Goal: Navigation & Orientation: Find specific page/section

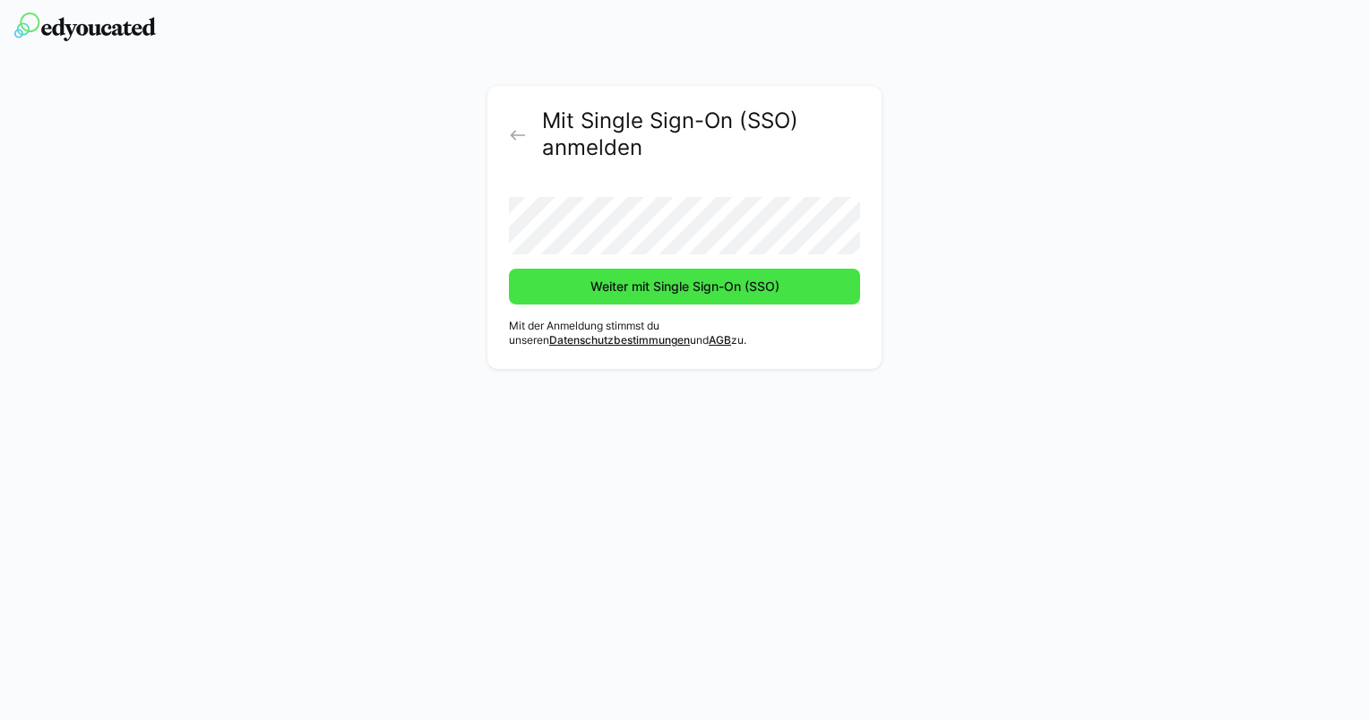
click at [614, 275] on span "Weiter mit Single Sign-On (SSO)" at bounding box center [684, 287] width 351 height 36
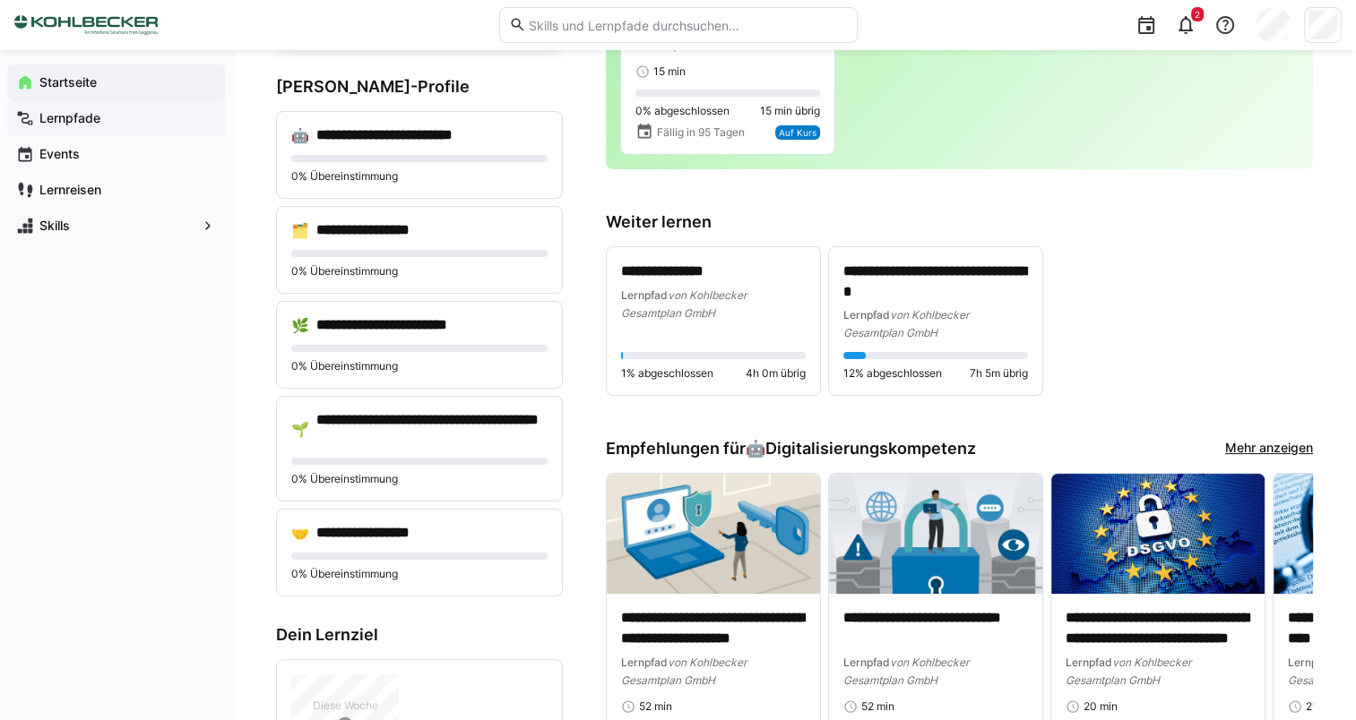
scroll to position [179, 0]
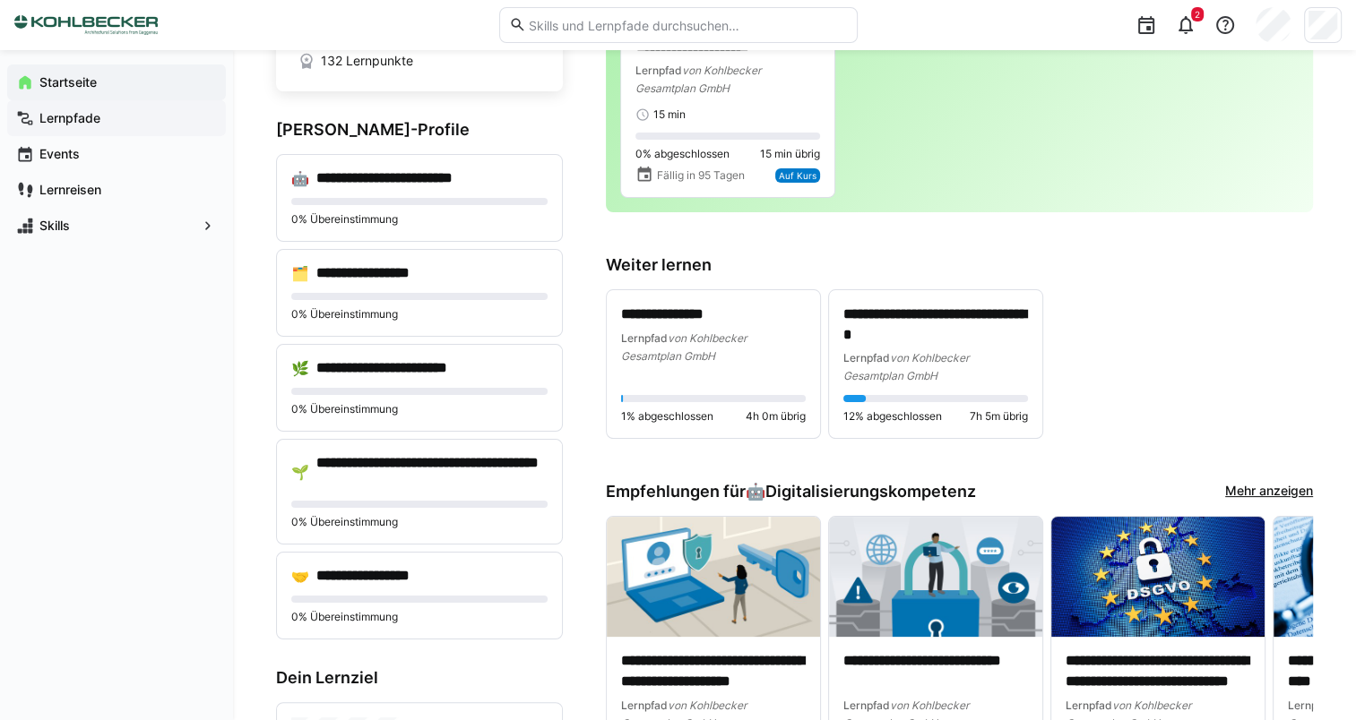
click at [168, 118] on span "Lernpfade" at bounding box center [127, 118] width 180 height 18
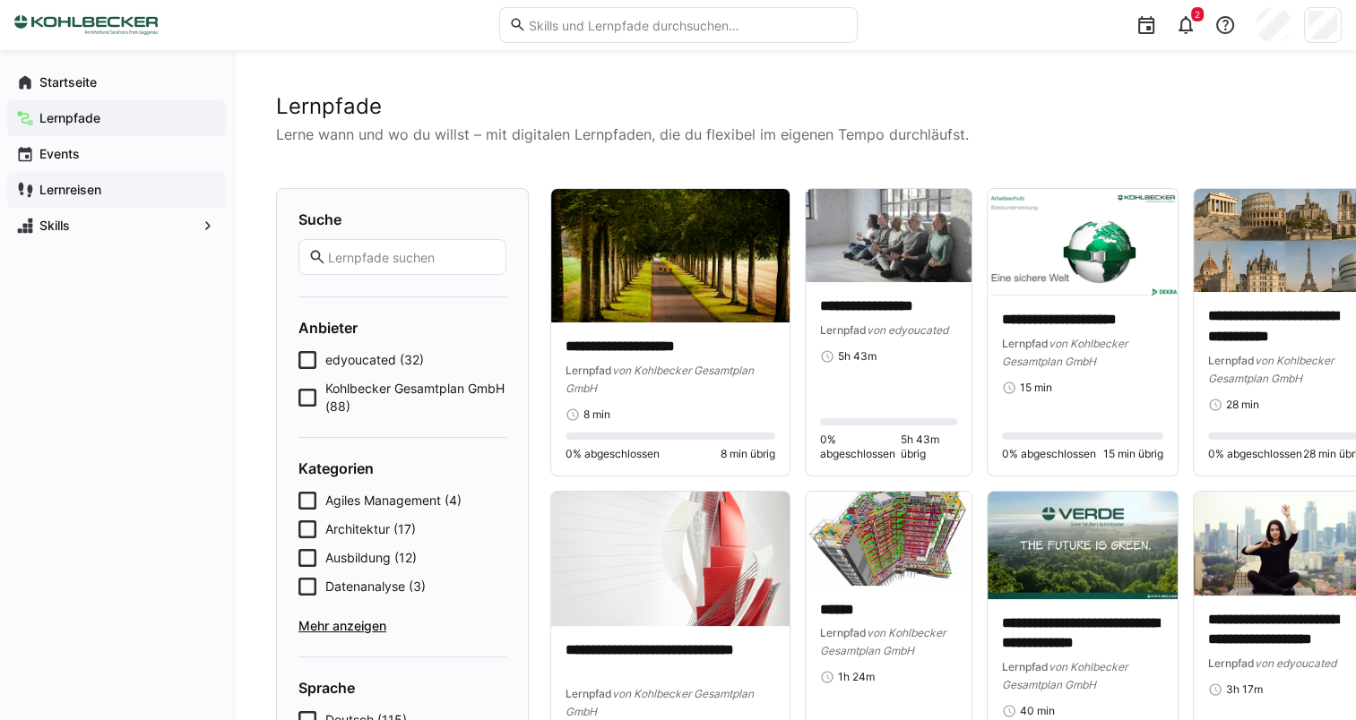
click at [0, 0] on app-navigation-label "Lernreisen" at bounding box center [0, 0] width 0 height 0
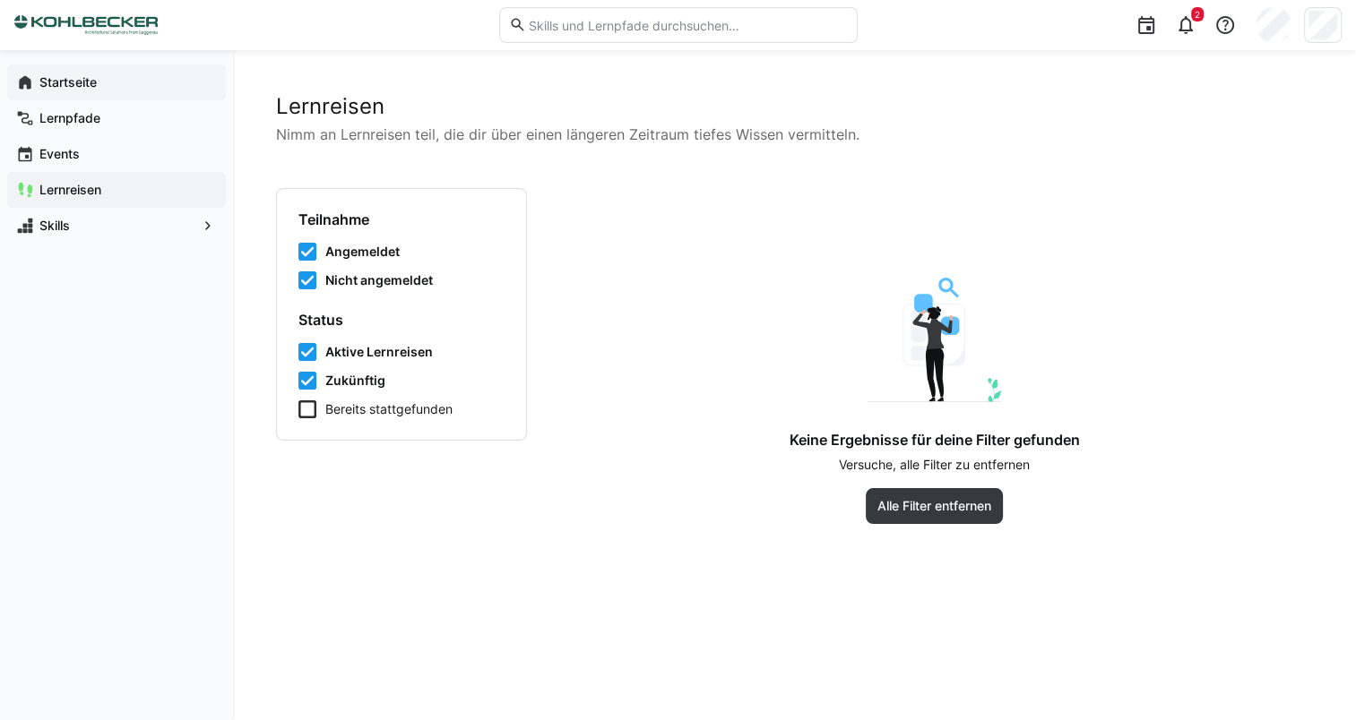
click at [109, 73] on span "Startseite" at bounding box center [127, 82] width 180 height 18
